Goal: Task Accomplishment & Management: Complete application form

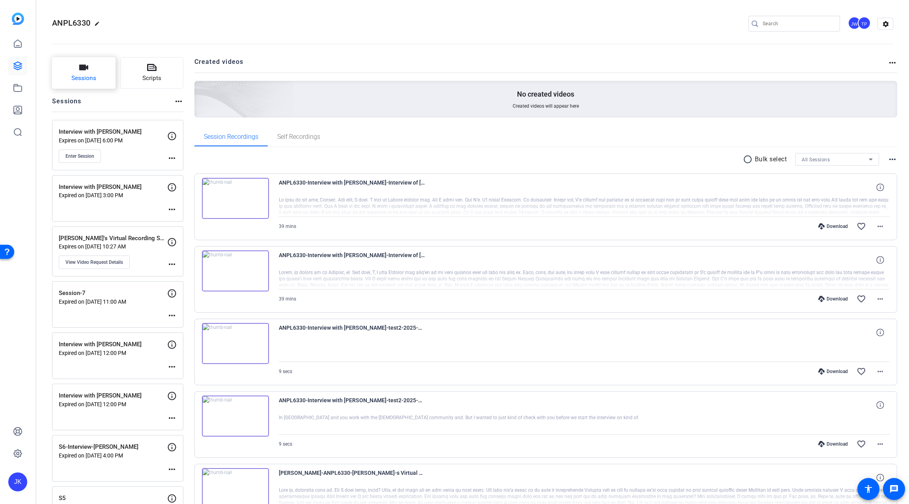
click at [84, 71] on icon "button" at bounding box center [83, 67] width 9 height 9
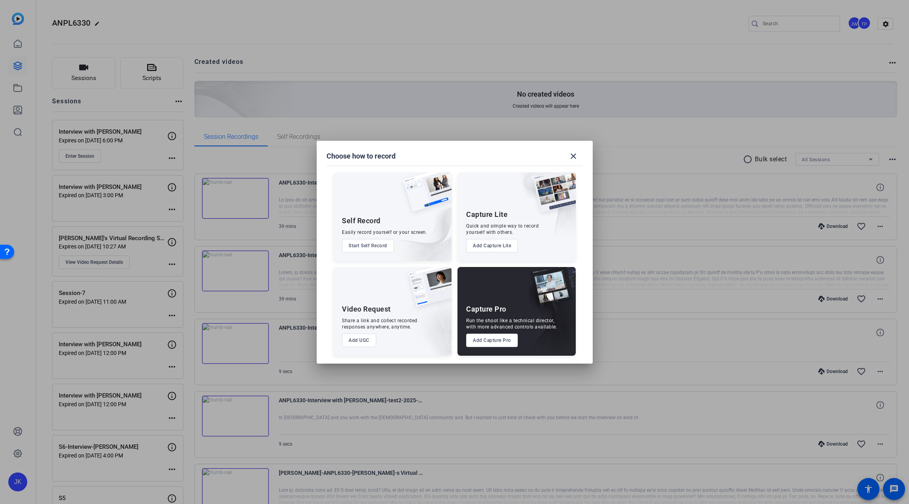
click at [479, 341] on button "Add Capture Pro" at bounding box center [492, 339] width 52 height 13
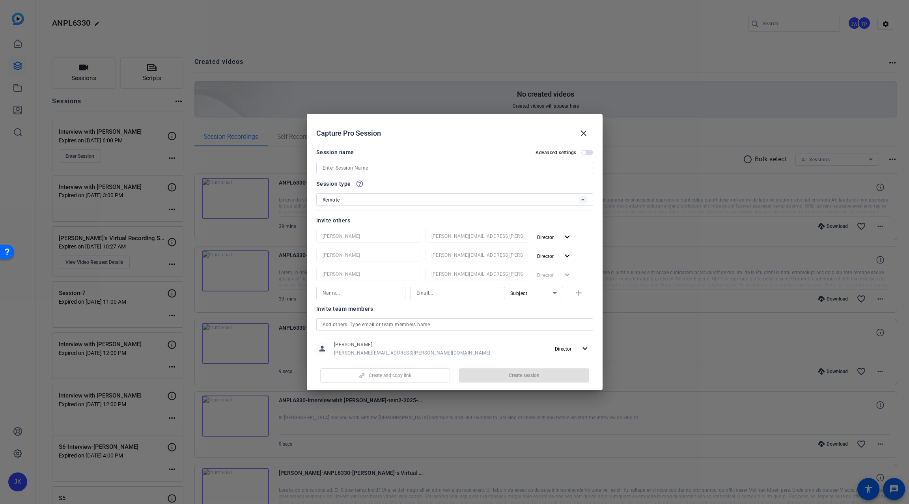
drag, startPoint x: 451, startPoint y: 115, endPoint x: 497, endPoint y: 101, distance: 48.4
click at [497, 101] on div "Choose how to record close Self Record Easily record yourself or your screen. S…" at bounding box center [454, 252] width 909 height 504
click at [492, 119] on h2 "Capture Pro Session close" at bounding box center [455, 127] width 296 height 26
click at [391, 166] on input at bounding box center [454, 167] width 264 height 9
type input "Interview with [PERSON_NAME]"
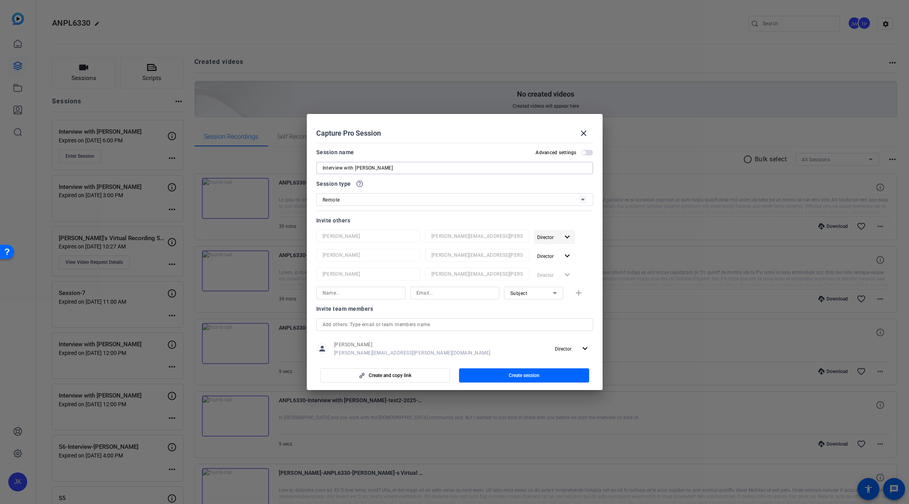
click at [550, 235] on span "Director" at bounding box center [548, 236] width 22 height 9
click at [544, 265] on span "Remove User" at bounding box center [550, 267] width 29 height 6
click at [562, 232] on mat-icon "expand_more" at bounding box center [567, 237] width 10 height 10
click at [559, 267] on span "Remove User" at bounding box center [550, 267] width 29 height 6
click at [388, 251] on input at bounding box center [360, 254] width 76 height 9
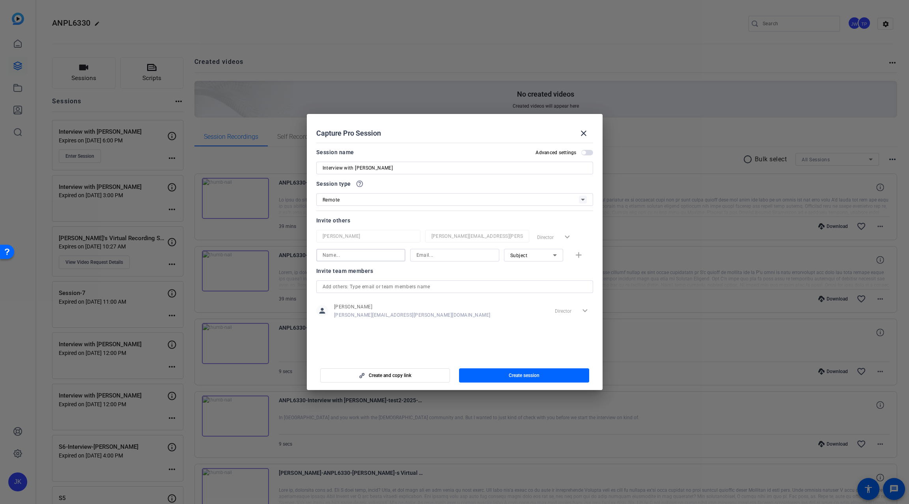
paste input "[PERSON_NAME][EMAIL_ADDRESS][DOMAIN_NAME]"
type input "[PERSON_NAME][EMAIL_ADDRESS][DOMAIN_NAME]"
click at [431, 254] on input at bounding box center [454, 254] width 76 height 9
paste input "[PERSON_NAME][EMAIL_ADDRESS][DOMAIN_NAME]"
type input "[PERSON_NAME][EMAIL_ADDRESS][DOMAIN_NAME]"
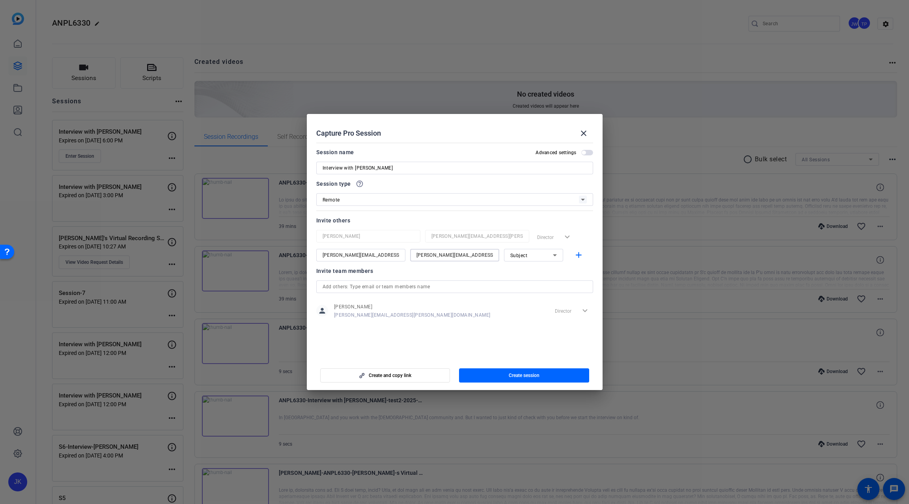
click at [346, 254] on input "[PERSON_NAME][EMAIL_ADDRESS][DOMAIN_NAME]" at bounding box center [360, 254] width 76 height 9
drag, startPoint x: 330, startPoint y: 255, endPoint x: 393, endPoint y: 257, distance: 63.9
click at [393, 257] on input "[PERSON_NAME][EMAIL_ADDRESS][DOMAIN_NAME]" at bounding box center [360, 254] width 76 height 9
type input "t"
type input "[PERSON_NAME]"
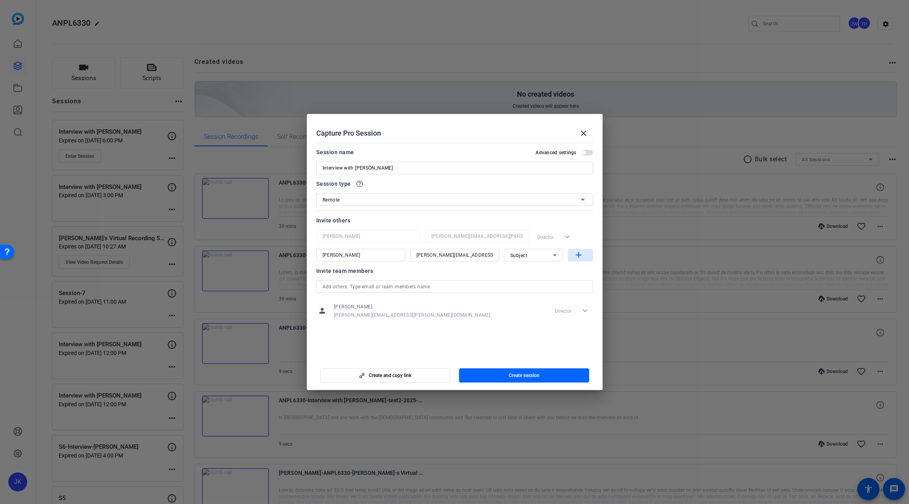
click at [577, 253] on mat-icon "add" at bounding box center [579, 255] width 10 height 10
click at [386, 273] on input at bounding box center [360, 273] width 76 height 9
type input "[PERSON_NAME]"
click at [436, 269] on input at bounding box center [454, 273] width 76 height 9
click at [446, 278] on input at bounding box center [454, 273] width 76 height 9
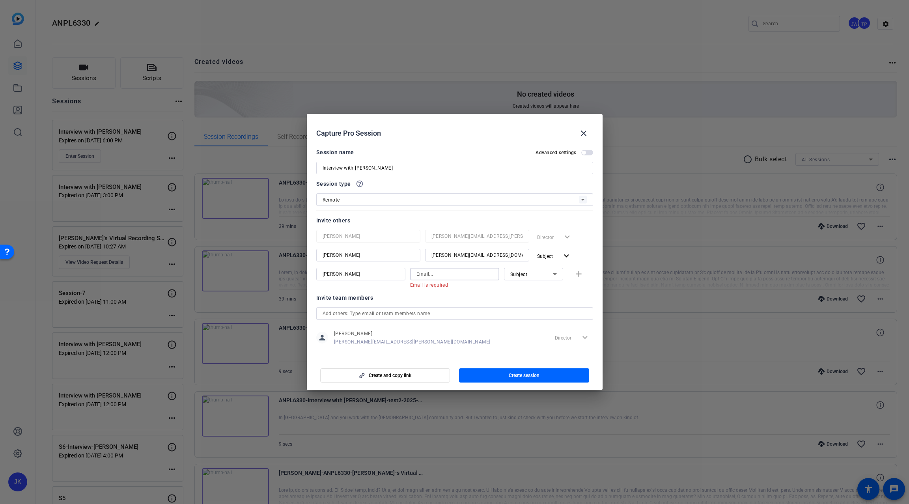
paste input "[EMAIL_ADDRESS][DOMAIN_NAME]"
type input "[EMAIL_ADDRESS][DOMAIN_NAME]"
click at [449, 290] on div "Invite team members" at bounding box center [454, 289] width 277 height 9
click at [578, 271] on mat-icon "add" at bounding box center [579, 274] width 10 height 10
click at [396, 290] on input at bounding box center [360, 292] width 76 height 9
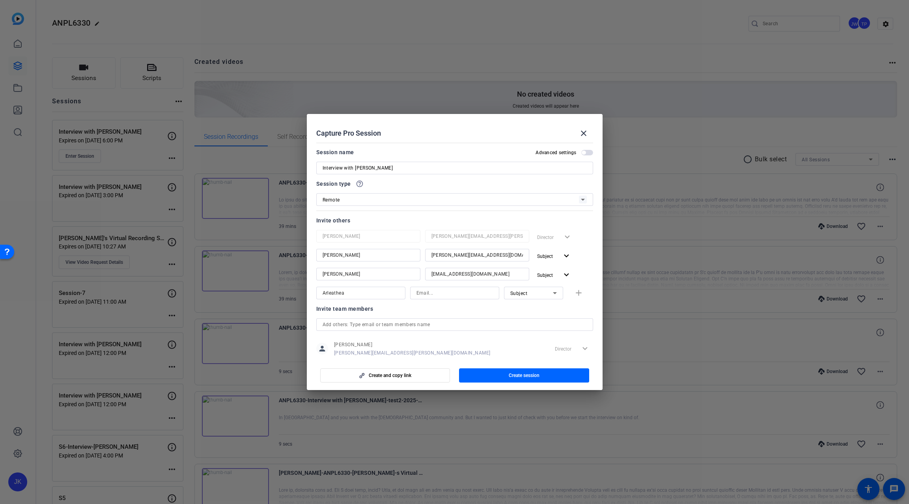
click at [350, 292] on input "Arleathea" at bounding box center [360, 292] width 76 height 9
type input "Arlethea"
paste input "[PERSON_NAME][EMAIL_ADDRESS][PERSON_NAME][DOMAIN_NAME]"
type input "[PERSON_NAME][EMAIL_ADDRESS][PERSON_NAME][DOMAIN_NAME]"
click at [510, 293] on span "Subject" at bounding box center [518, 293] width 17 height 6
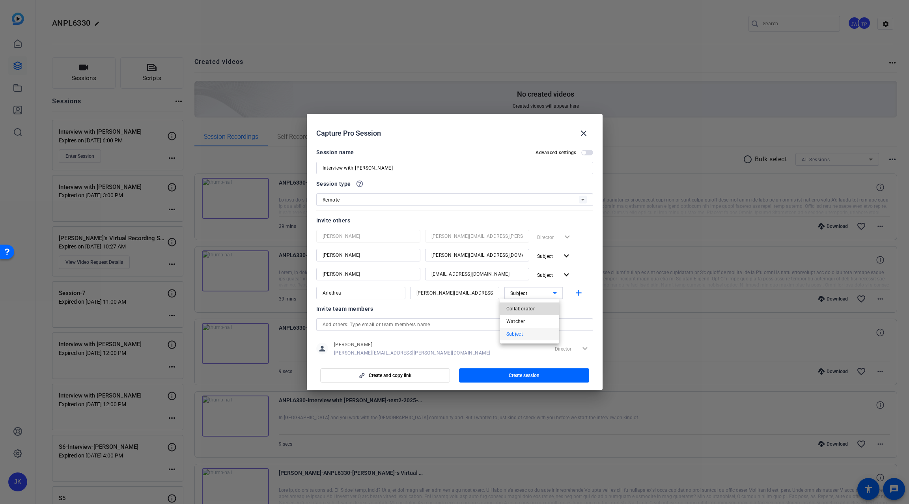
click at [514, 309] on span "Collaborator" at bounding box center [520, 308] width 29 height 9
click at [574, 295] on mat-icon "add" at bounding box center [579, 293] width 10 height 10
click at [456, 324] on div at bounding box center [454, 322] width 89 height 9
click at [377, 168] on input "Interview with [PERSON_NAME]" at bounding box center [454, 167] width 264 height 9
paste input "[PERSON_NAME]"
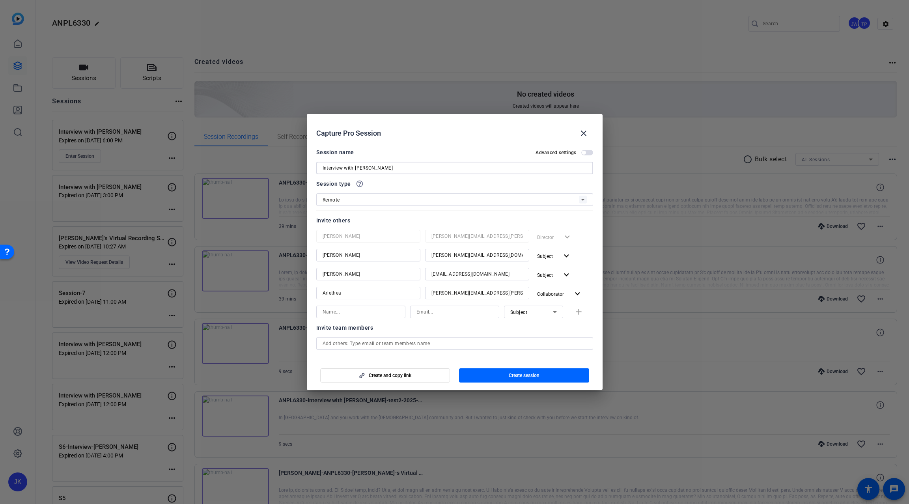
type input "Interview with [PERSON_NAME]"
click at [352, 253] on input "[PERSON_NAME]" at bounding box center [367, 254] width 91 height 9
paste input "[PERSON_NAME]"
type input "[PERSON_NAME]"
click at [581, 151] on span "button" at bounding box center [583, 153] width 4 height 4
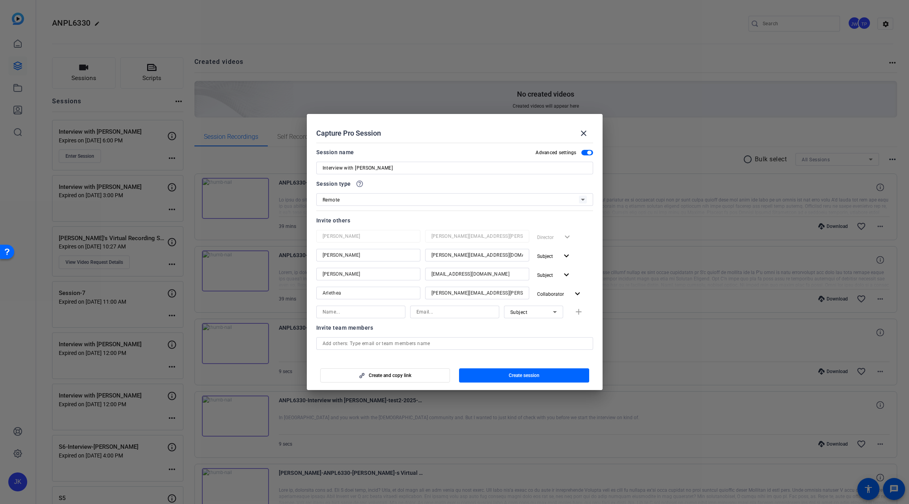
click at [486, 151] on div "Session name Advanced settings" at bounding box center [454, 151] width 277 height 9
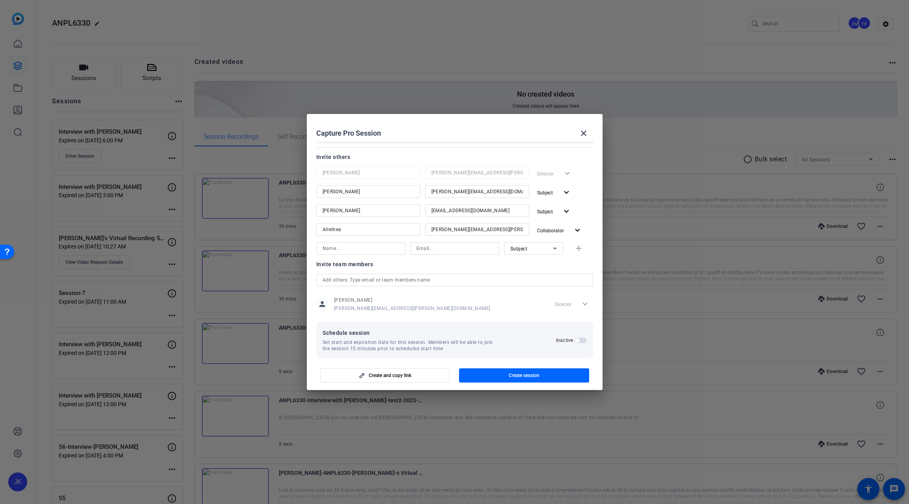
scroll to position [72, 0]
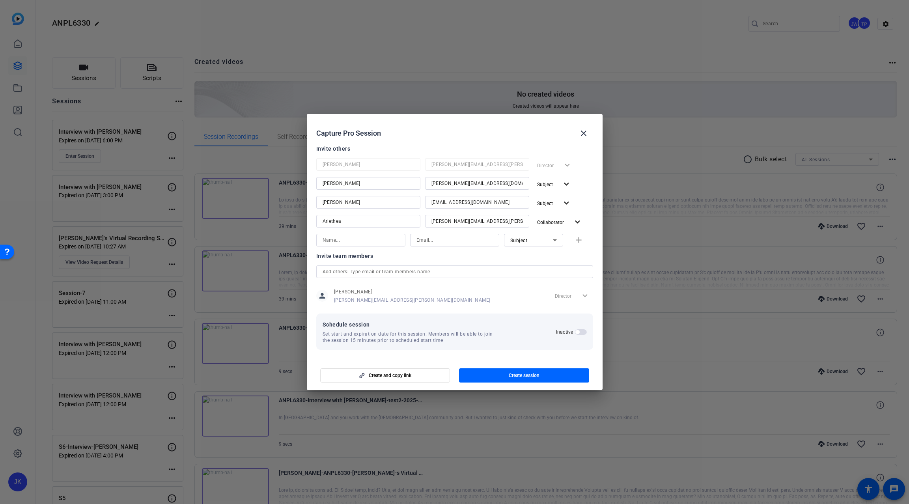
click at [575, 332] on span "button" at bounding box center [581, 332] width 12 height 6
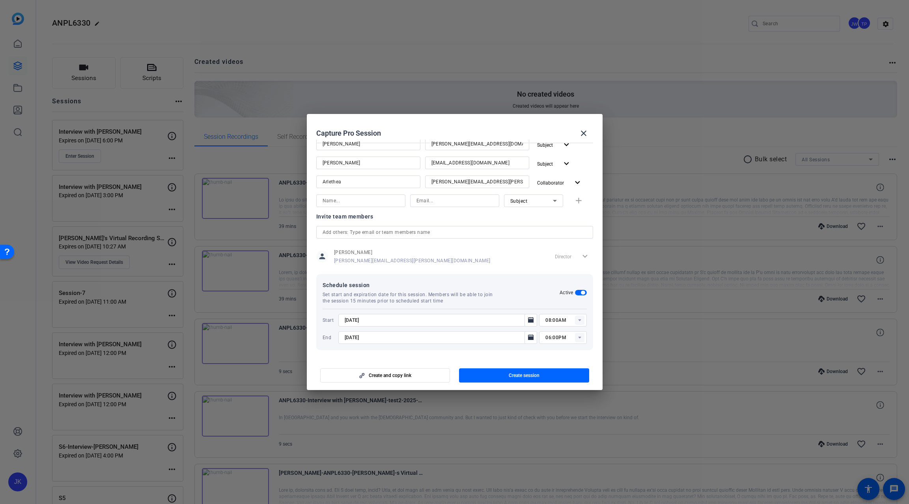
scroll to position [112, 0]
click at [575, 318] on rect at bounding box center [579, 319] width 9 height 9
click at [549, 355] on span "03:00PM" at bounding box center [552, 357] width 20 height 6
type input "03:00PM"
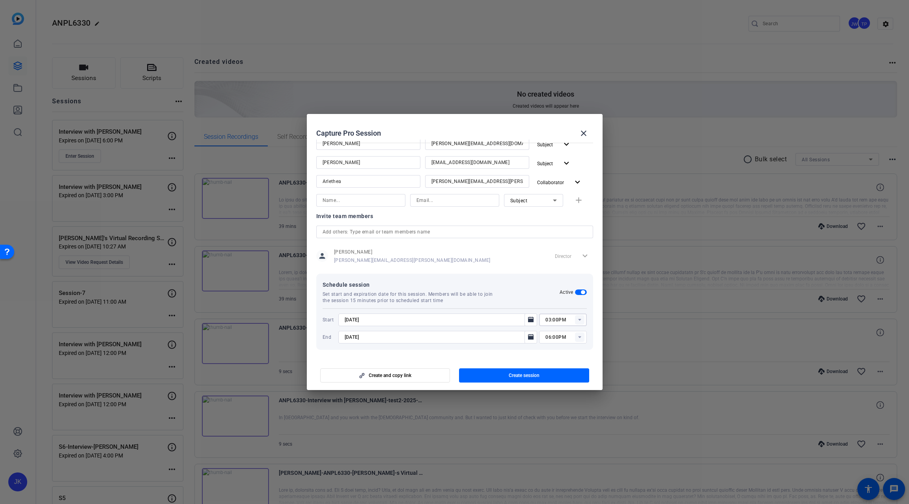
click at [577, 338] on rect at bounding box center [579, 336] width 9 height 9
click at [595, 324] on mat-dialog-content "Session name Advanced settings Interview with [PERSON_NAME] Session type help_o…" at bounding box center [455, 249] width 296 height 219
click at [529, 335] on icon "Open calendar" at bounding box center [531, 337] width 6 height 6
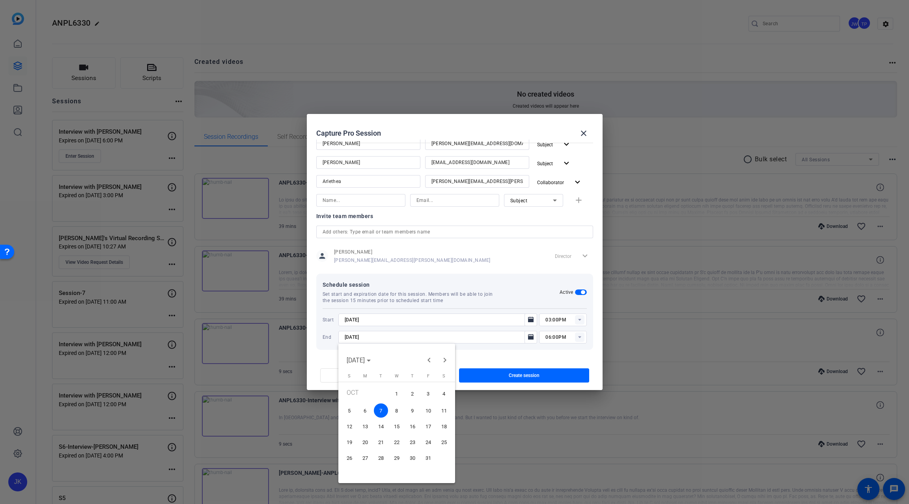
click at [430, 360] on span "Previous month" at bounding box center [429, 360] width 16 height 16
click at [383, 470] on span "30" at bounding box center [381, 471] width 14 height 14
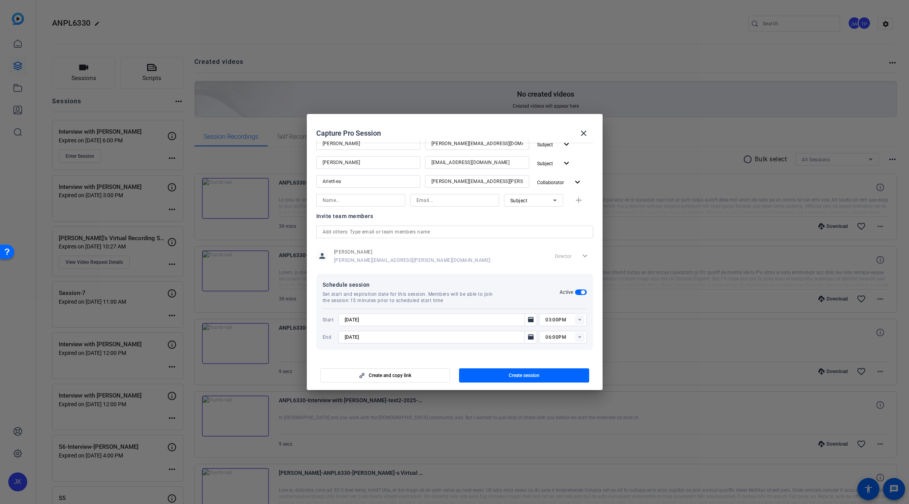
type input "[DATE]"
click at [521, 376] on span "Create session" at bounding box center [523, 375] width 31 height 6
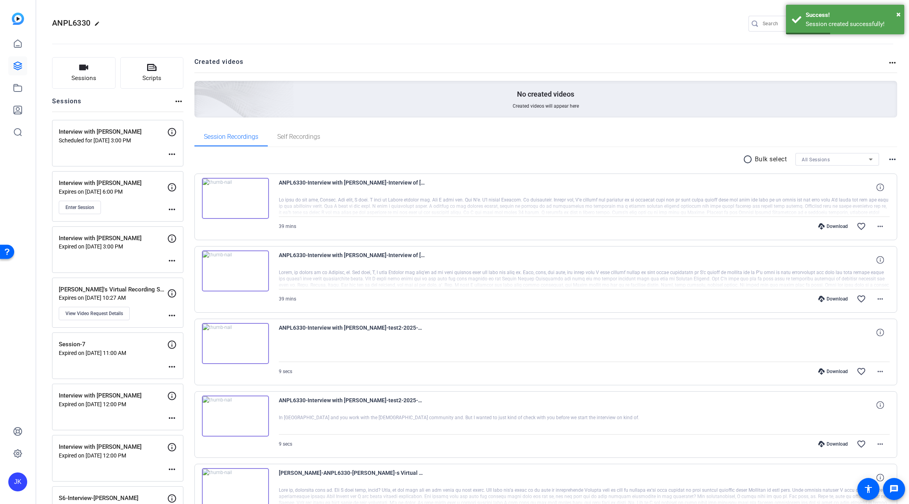
click at [169, 209] on mat-icon "more_horiz" at bounding box center [171, 209] width 9 height 9
click at [116, 205] on div at bounding box center [454, 252] width 909 height 504
